Goal: Transaction & Acquisition: Purchase product/service

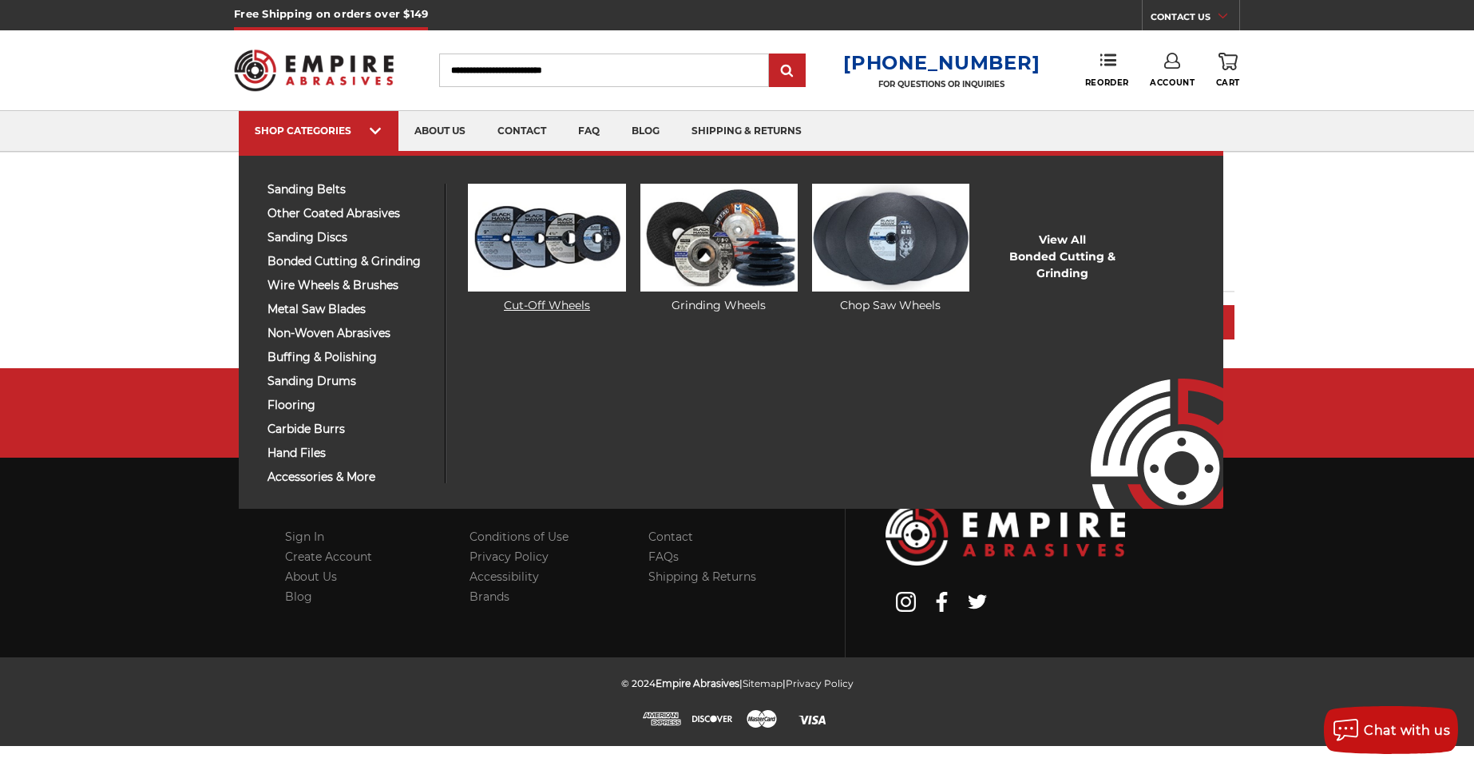
click at [544, 243] on img at bounding box center [546, 238] width 157 height 108
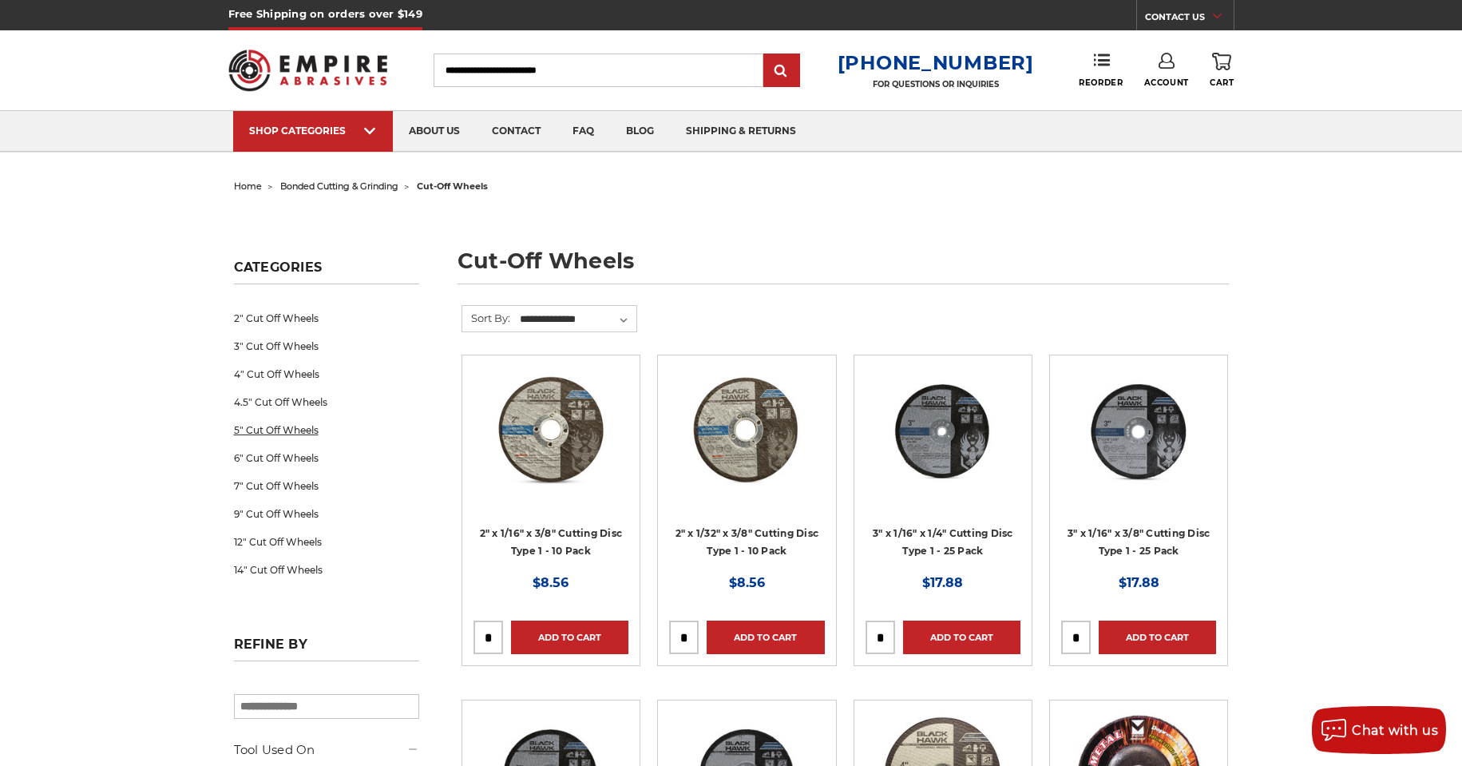
click at [255, 433] on link "5" Cut Off Wheels" at bounding box center [326, 430] width 185 height 28
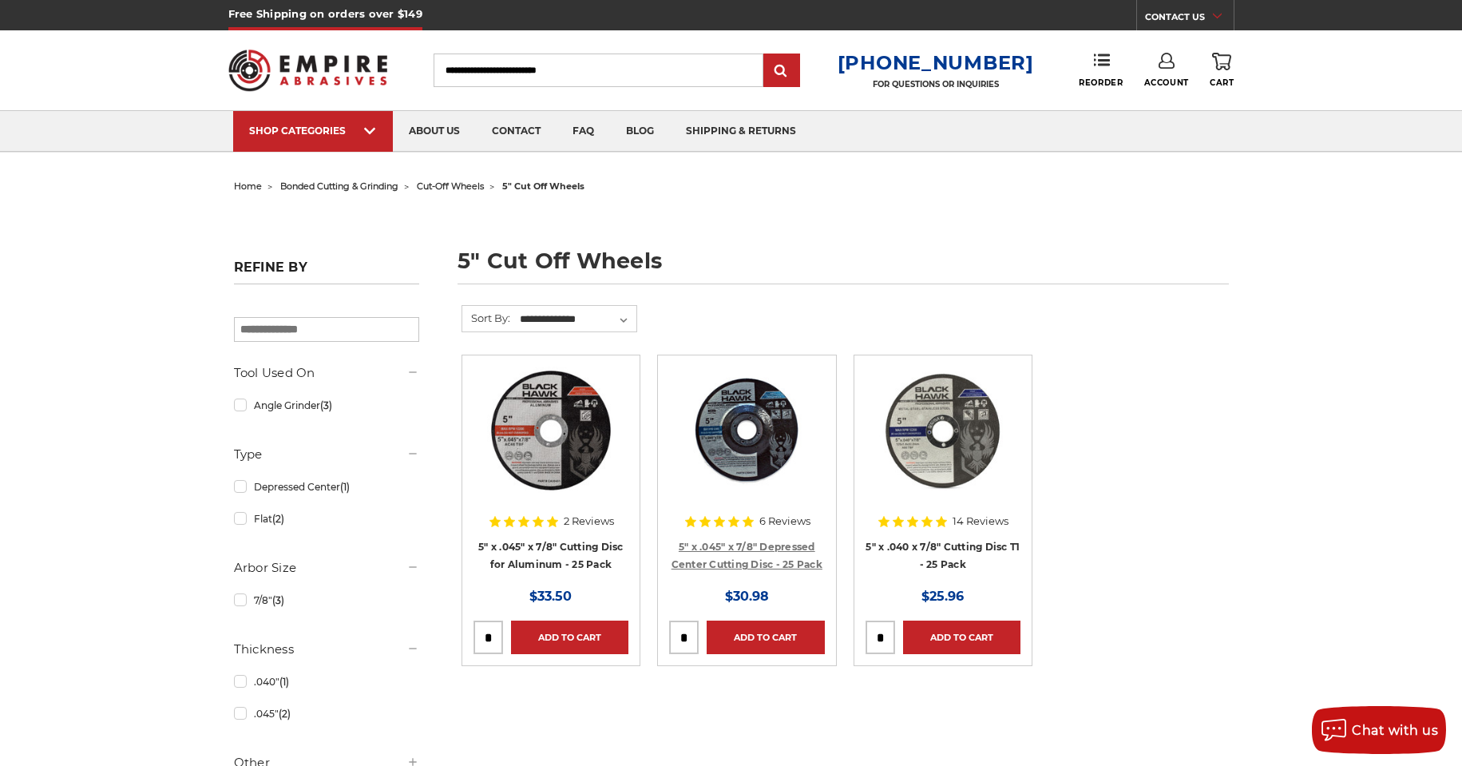
click at [750, 548] on link "5" x .045" x 7/8" Depressed Center Cutting Disc - 25 Pack" at bounding box center [746, 555] width 151 height 30
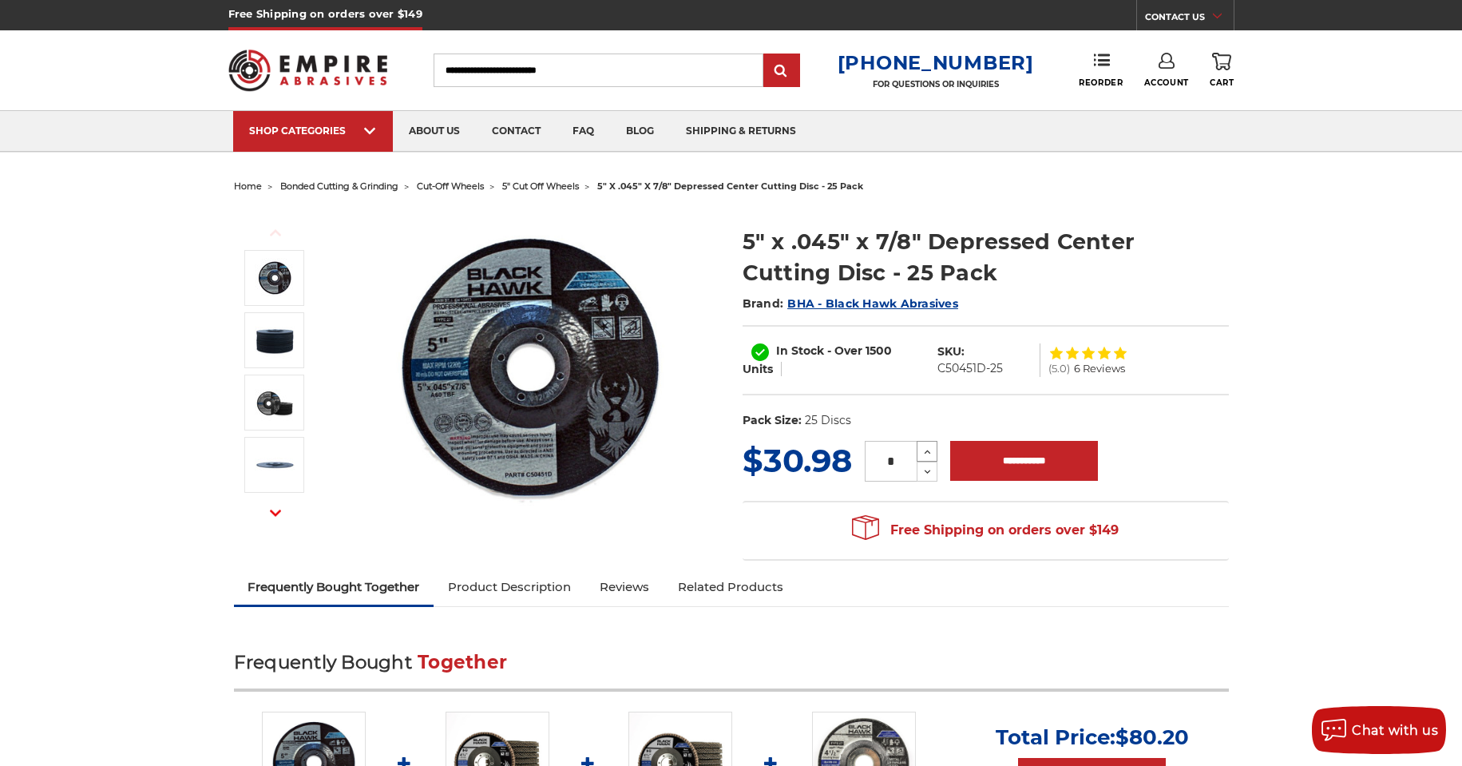
click at [927, 451] on use at bounding box center [927, 451] width 6 height 4
type input "*"
click at [1040, 462] on input "**********" at bounding box center [1024, 461] width 148 height 40
type input "**********"
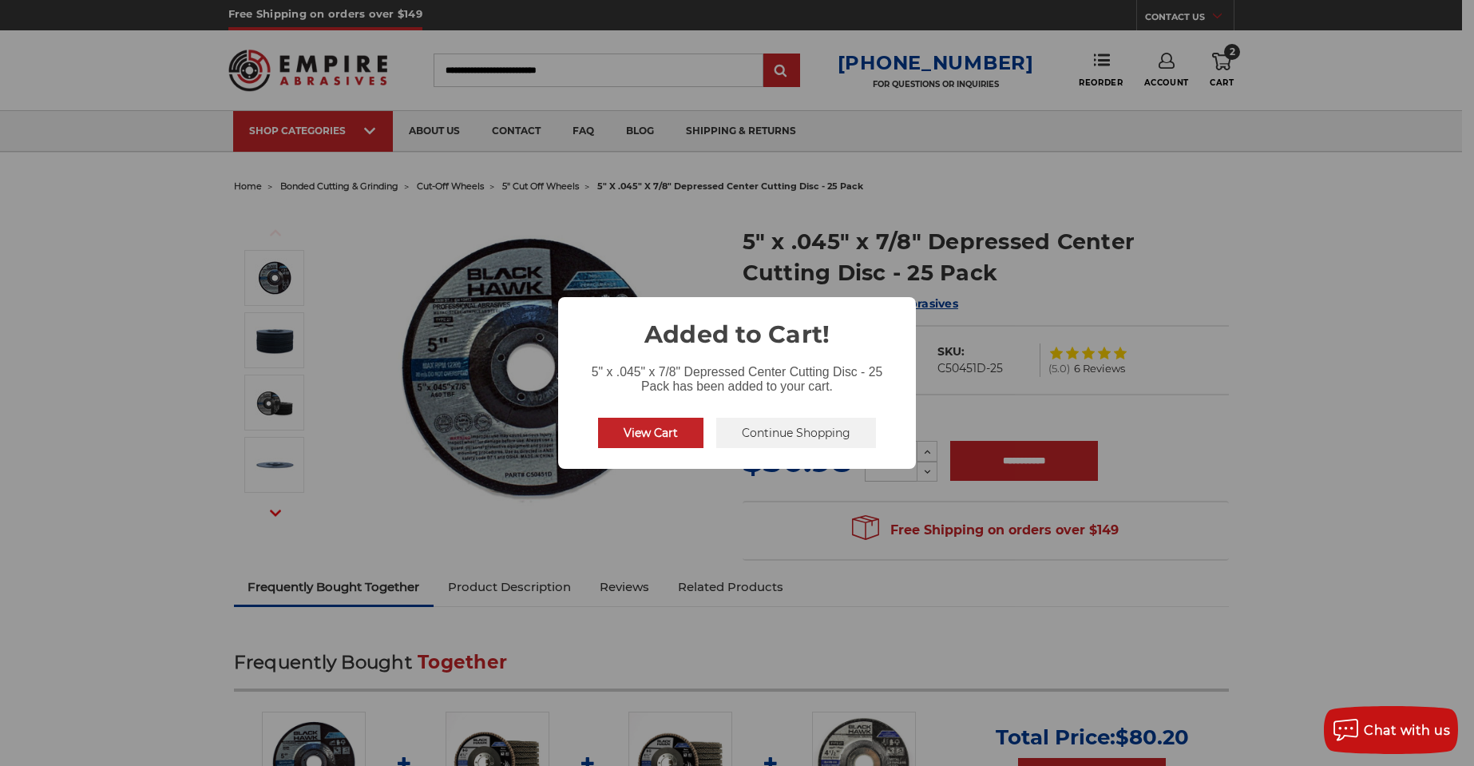
click at [800, 437] on button "Continue Shopping" at bounding box center [796, 432] width 160 height 30
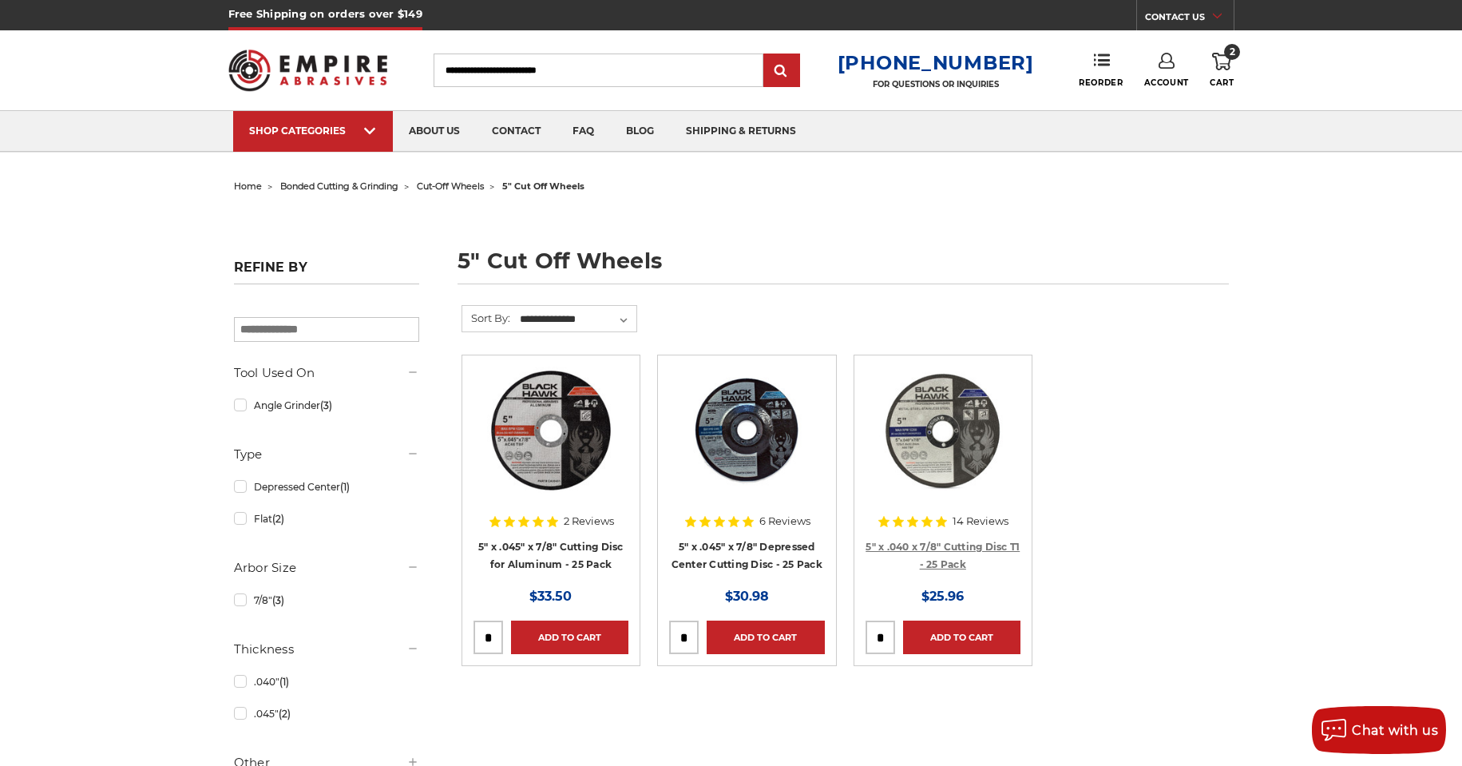
click at [955, 544] on link "5" x .040 x 7/8" Cutting Disc T1 - 25 Pack" at bounding box center [942, 555] width 154 height 30
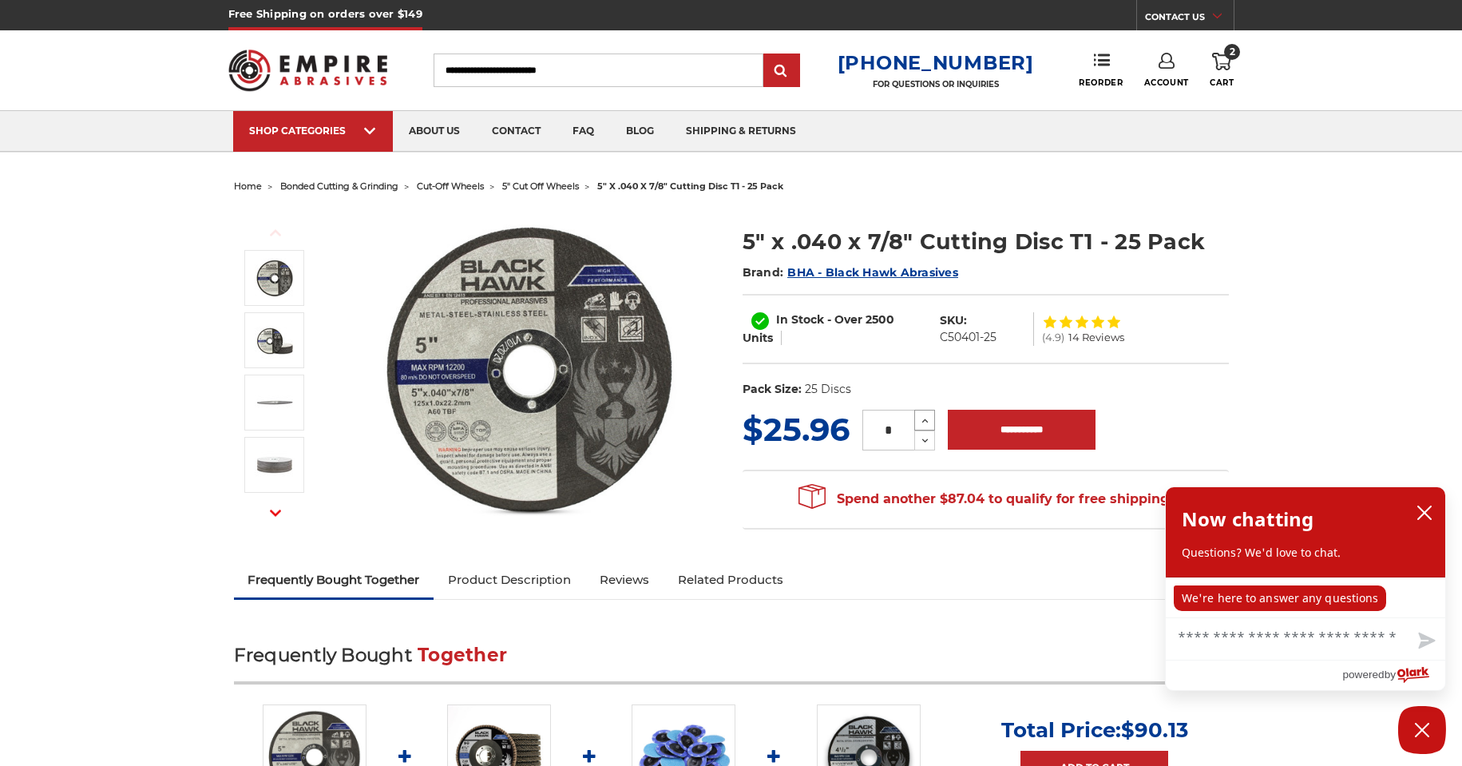
click at [922, 421] on icon at bounding box center [925, 420] width 12 height 14
type input "*"
click at [1029, 424] on input "**********" at bounding box center [1022, 429] width 148 height 40
type input "**********"
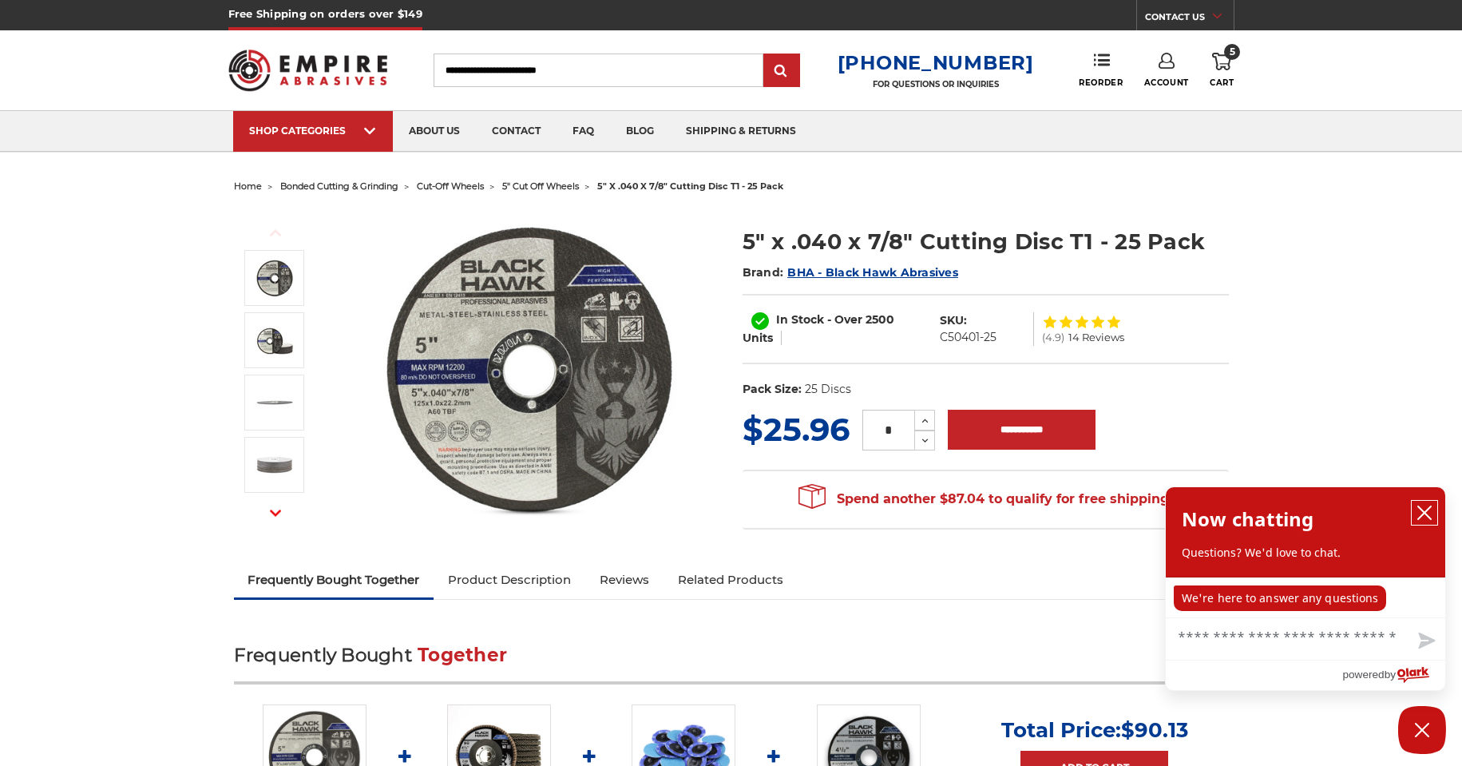
click at [1419, 515] on icon "close chatbox" at bounding box center [1424, 512] width 16 height 16
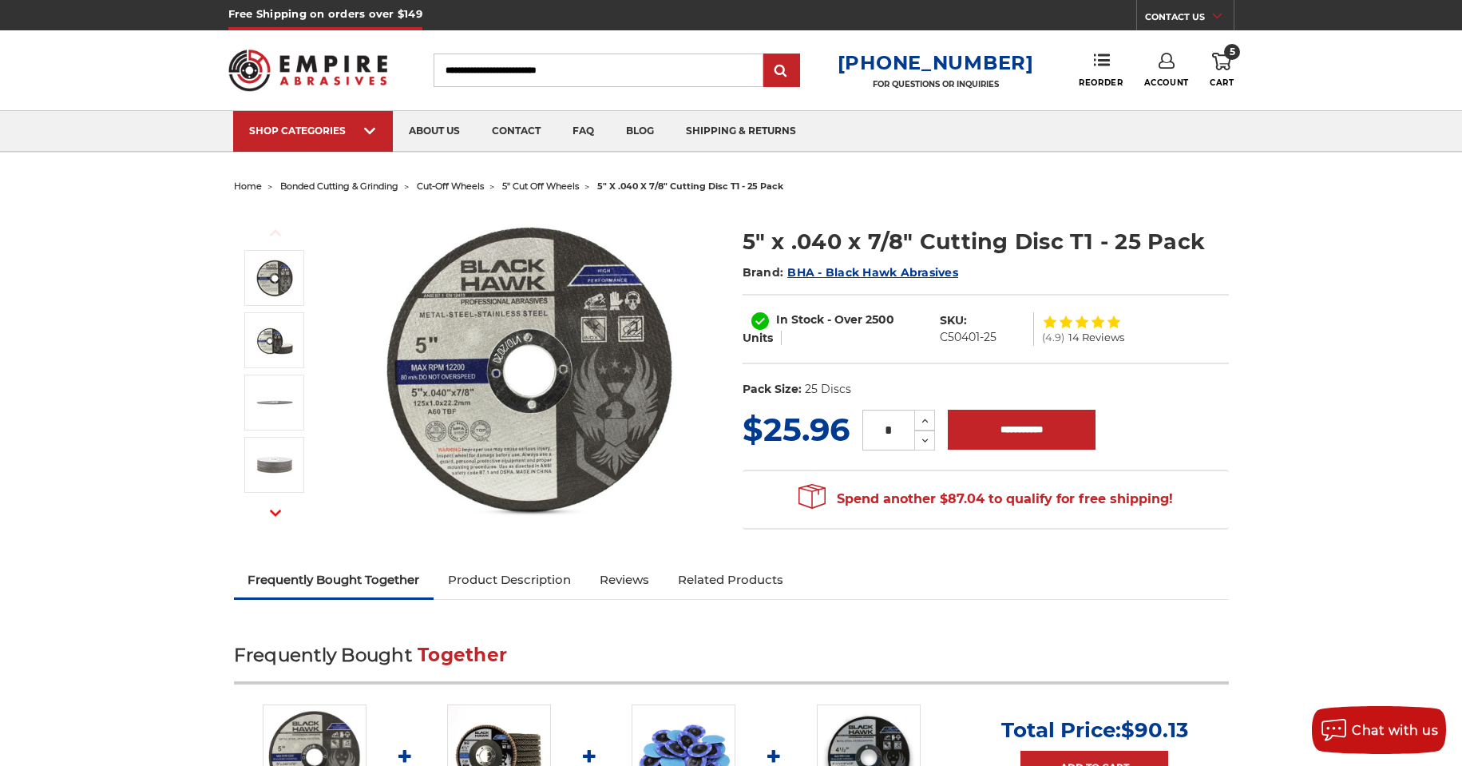
click at [1220, 56] on use at bounding box center [1221, 62] width 19 height 18
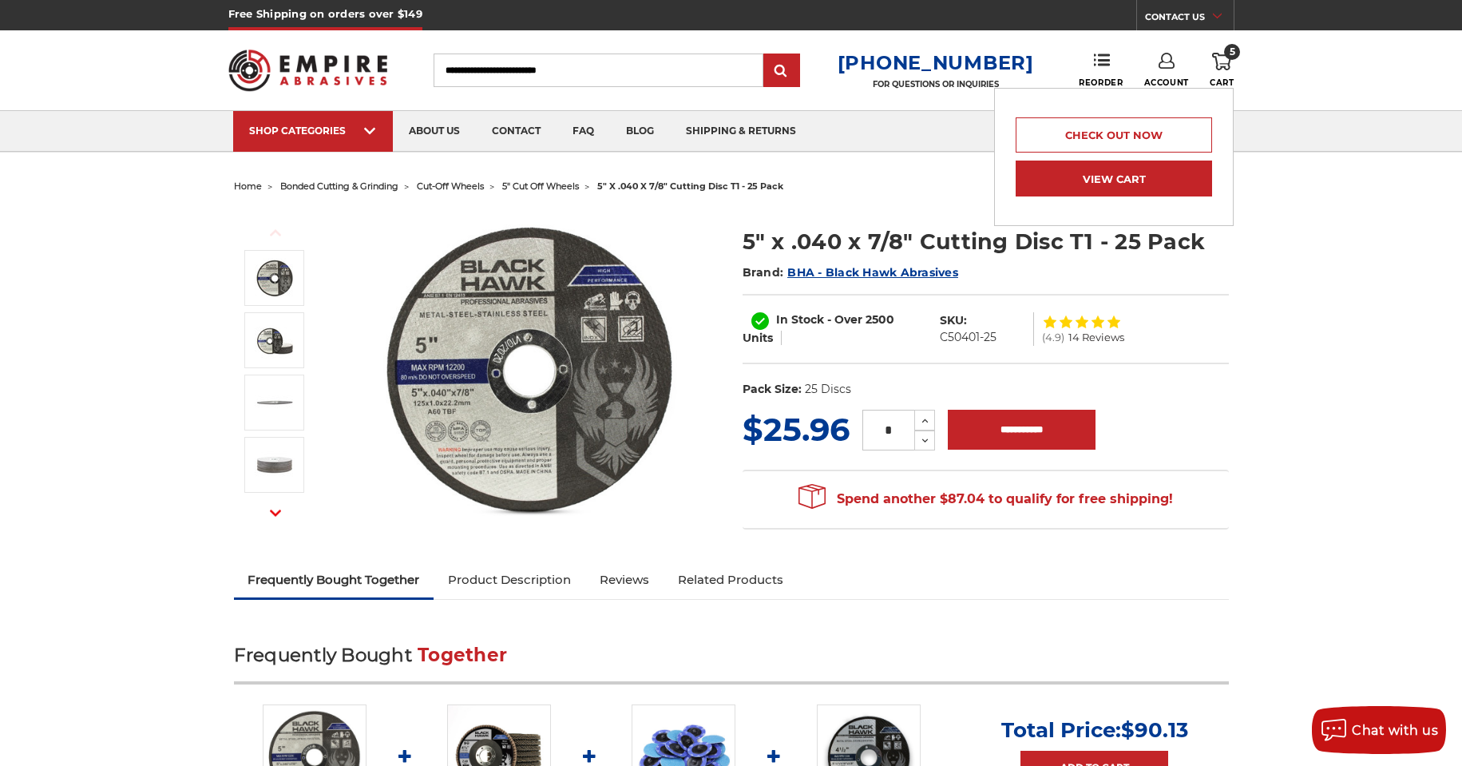
click at [1146, 174] on link "View Cart" at bounding box center [1113, 178] width 196 height 36
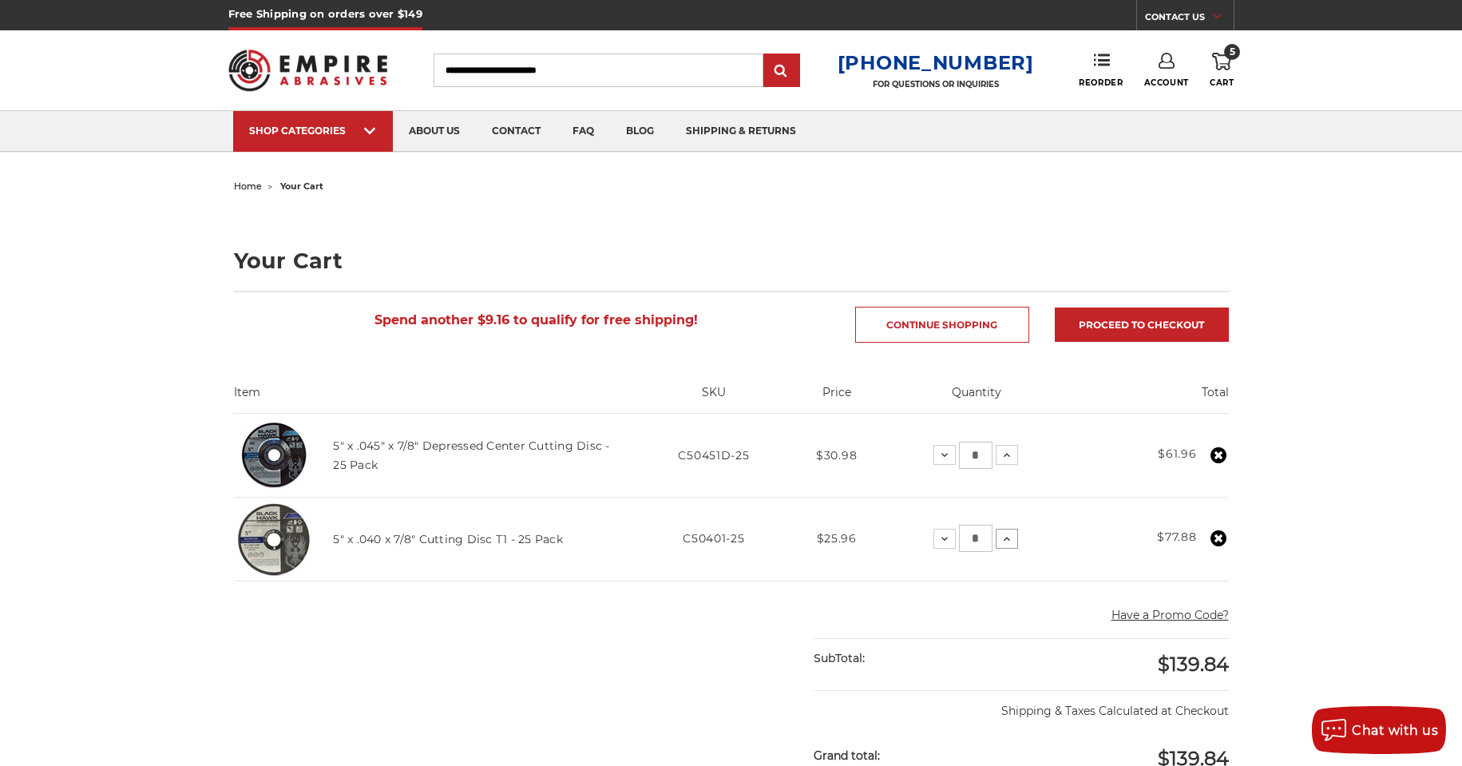
click at [1004, 544] on icon at bounding box center [1006, 538] width 13 height 13
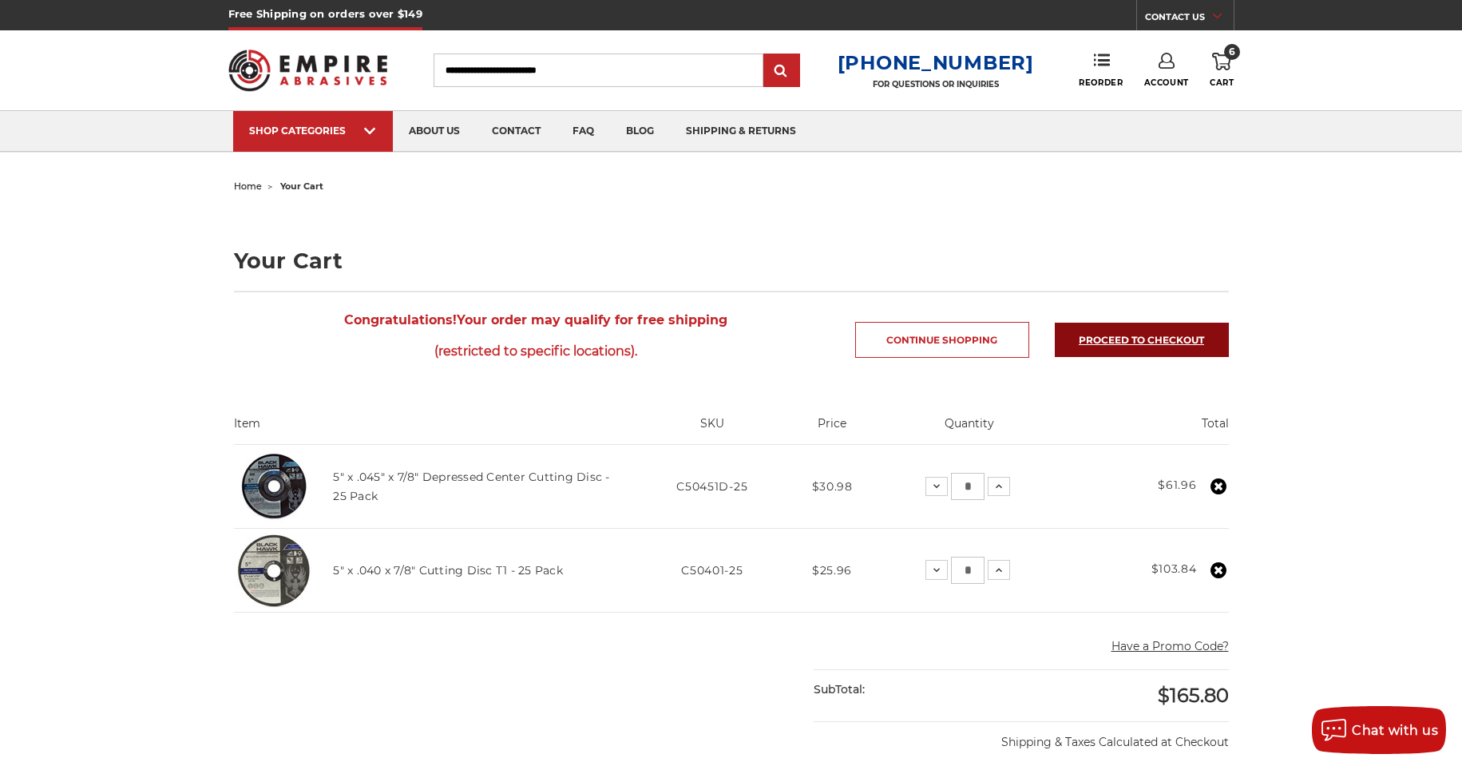
click at [1141, 345] on link "Proceed to checkout" at bounding box center [1141, 339] width 174 height 34
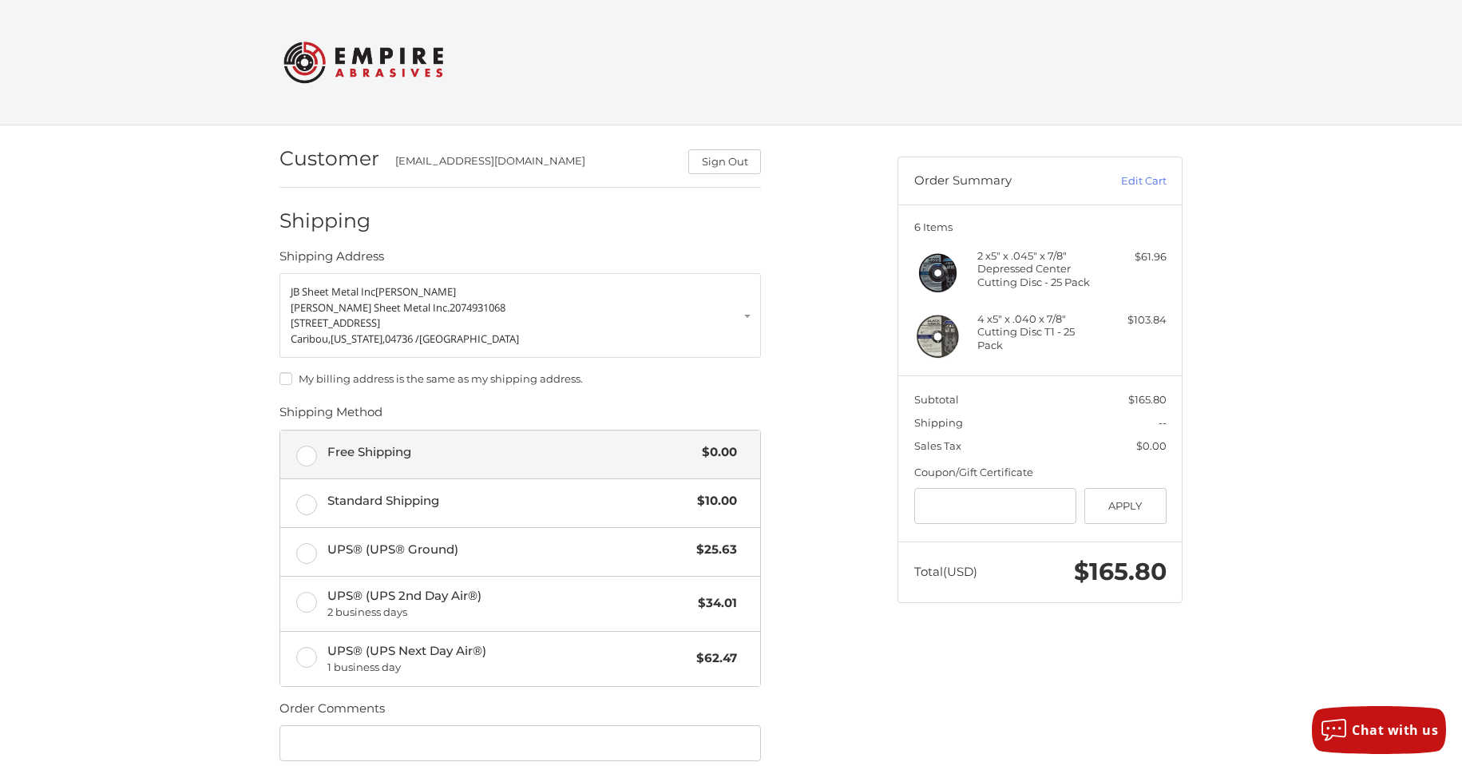
click at [307, 454] on label "Free Shipping $0.00" at bounding box center [520, 454] width 480 height 48
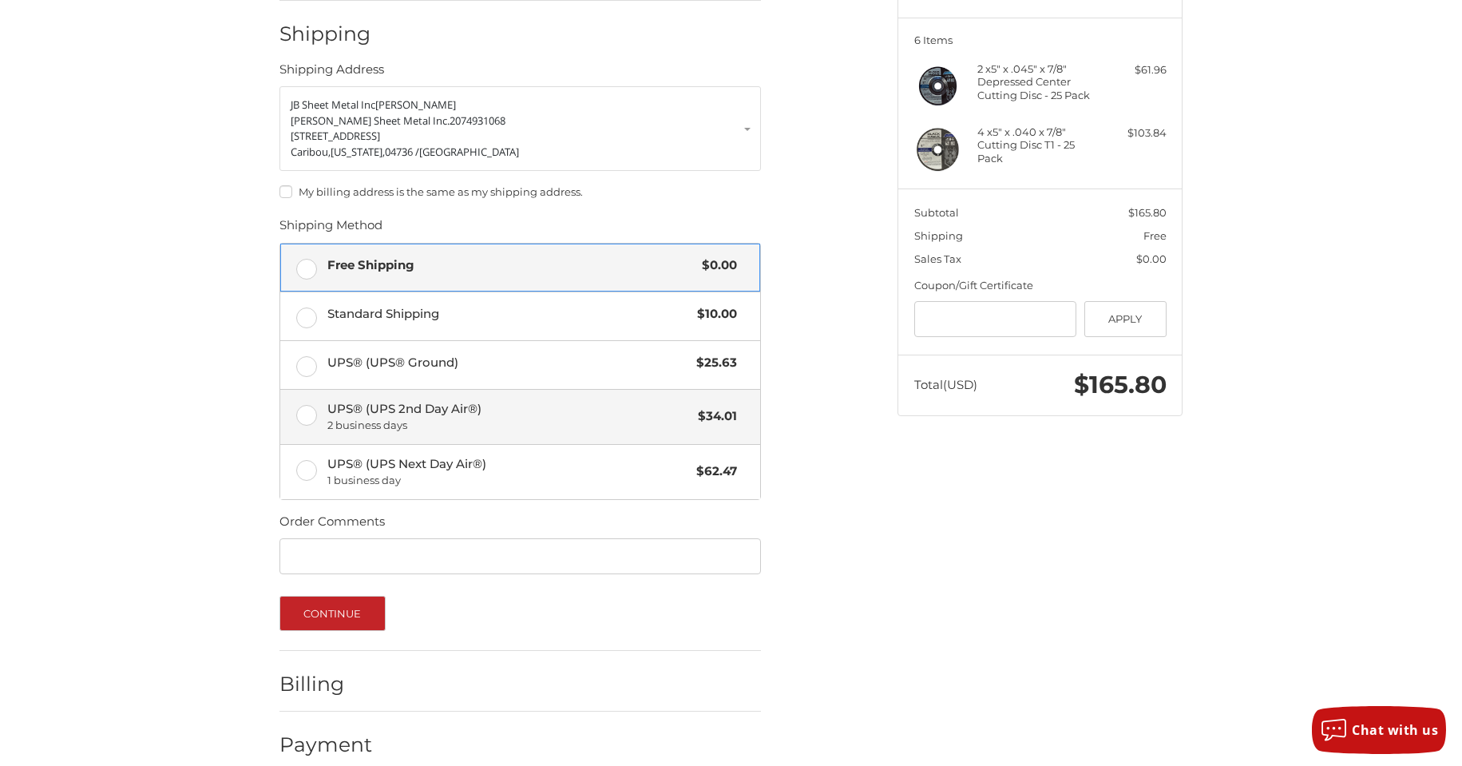
scroll to position [208, 0]
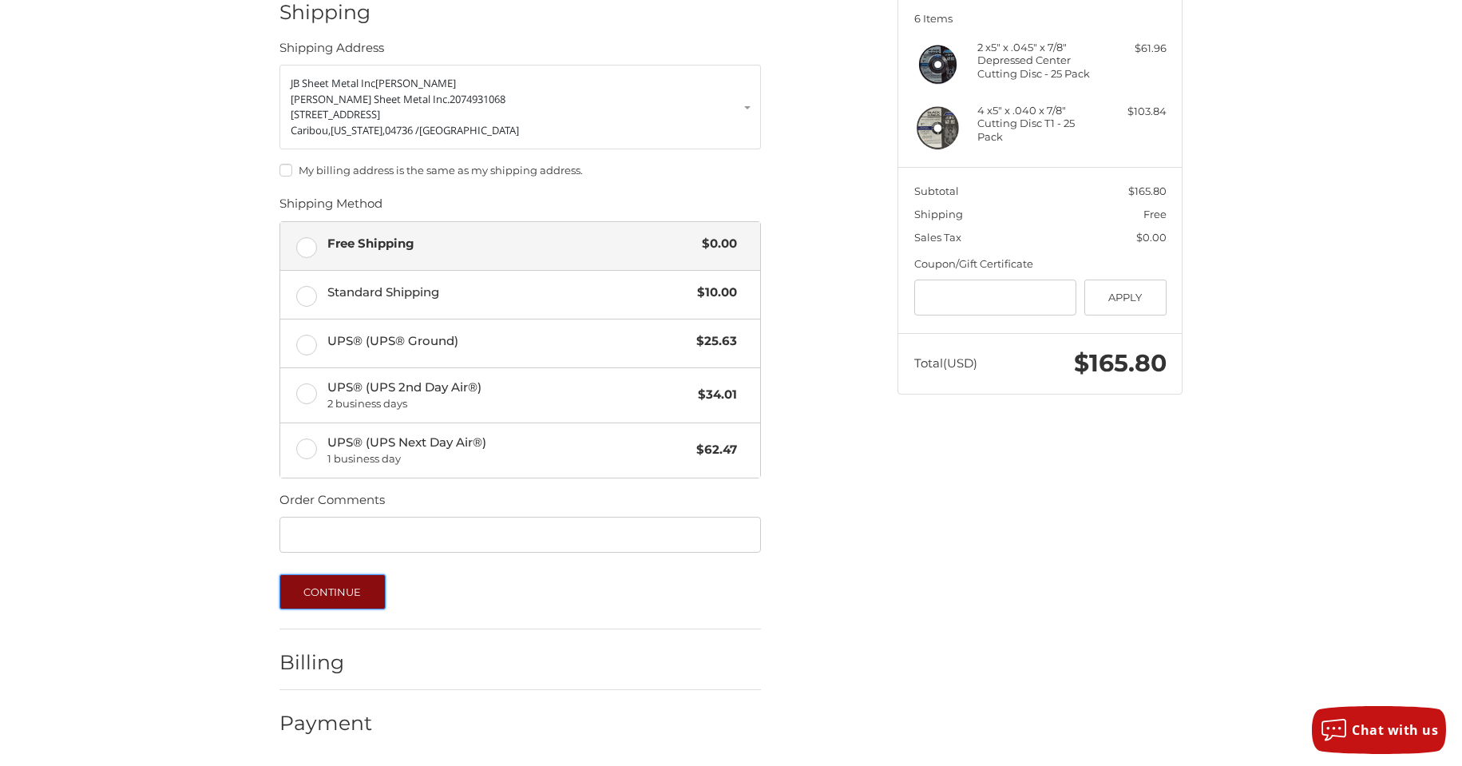
click at [332, 599] on button "Continue" at bounding box center [332, 591] width 106 height 35
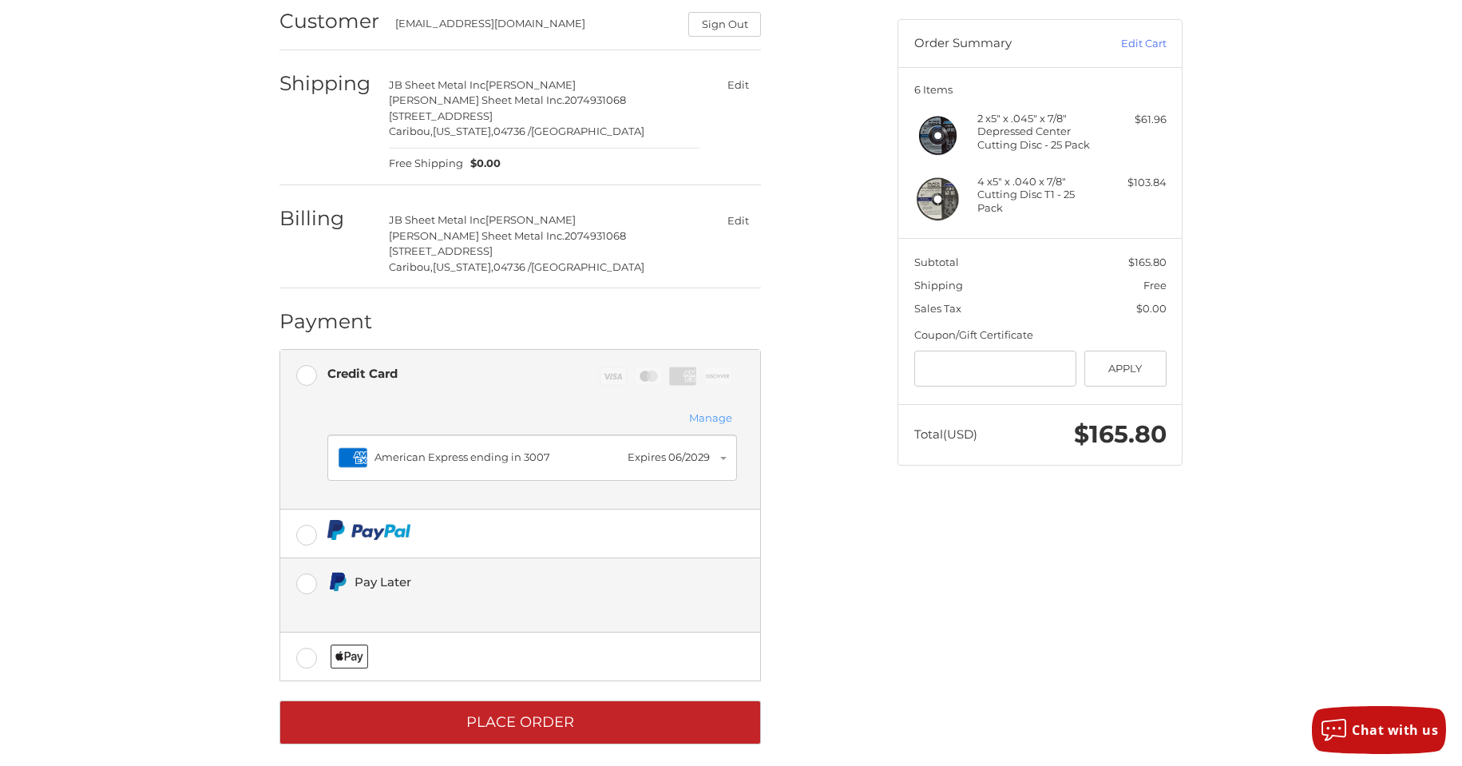
scroll to position [151, 0]
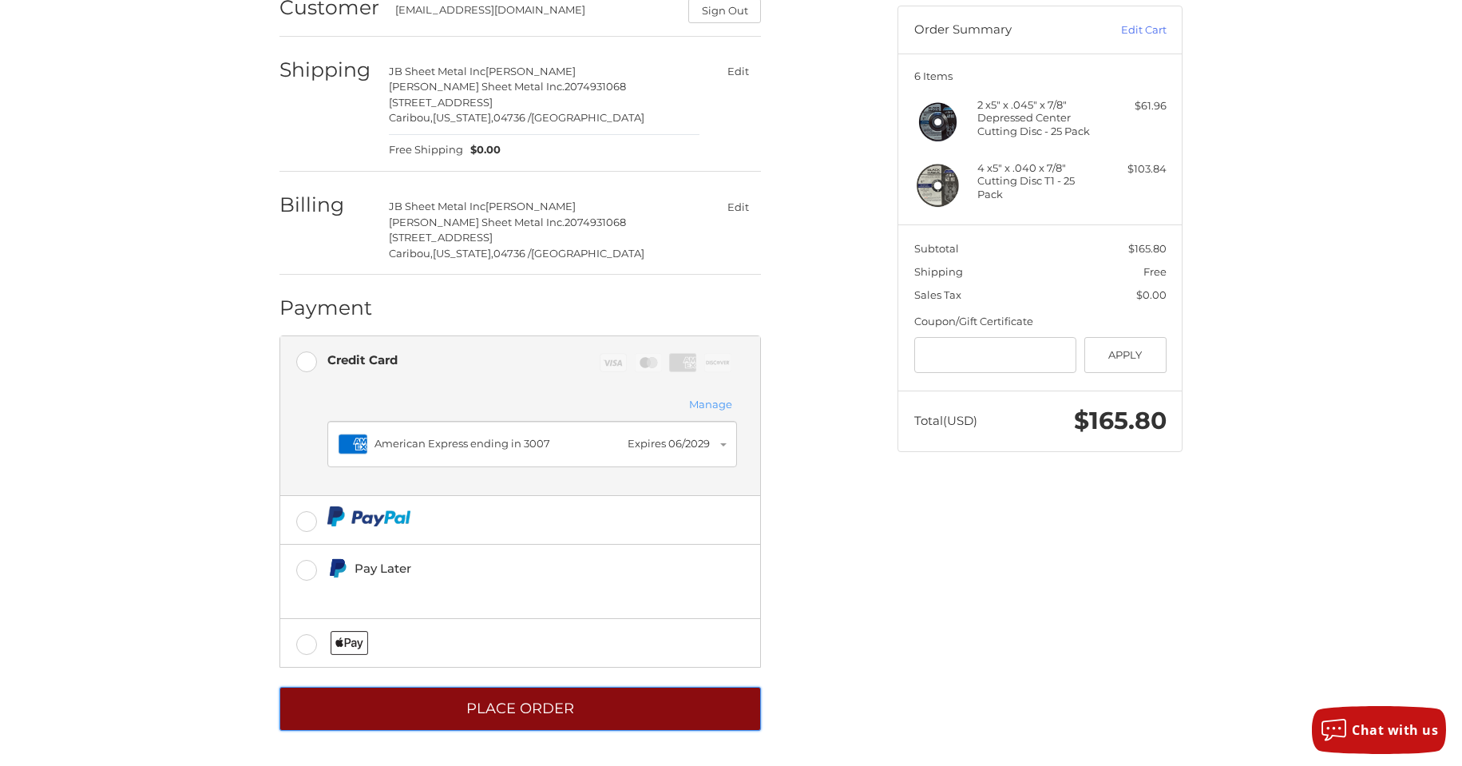
click at [532, 709] on button "Place Order" at bounding box center [519, 708] width 481 height 44
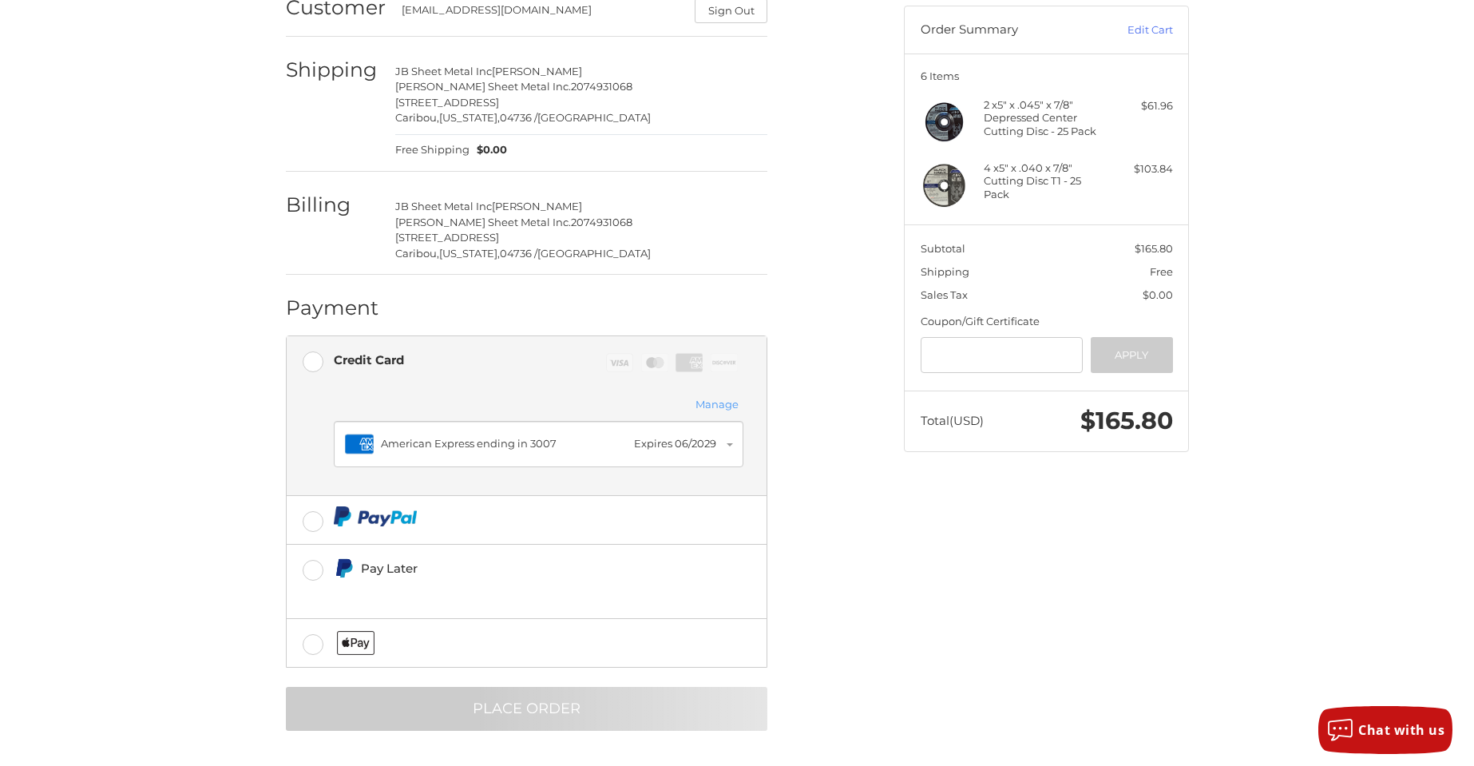
scroll to position [0, 0]
